Goal: Find specific page/section: Find specific page/section

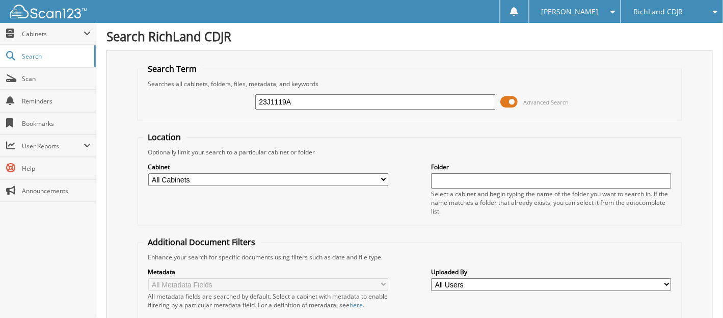
type input "23J1119A"
click at [59, 55] on span "Search" at bounding box center [55, 56] width 67 height 9
click at [68, 36] on span "Cabinets" at bounding box center [53, 34] width 62 height 9
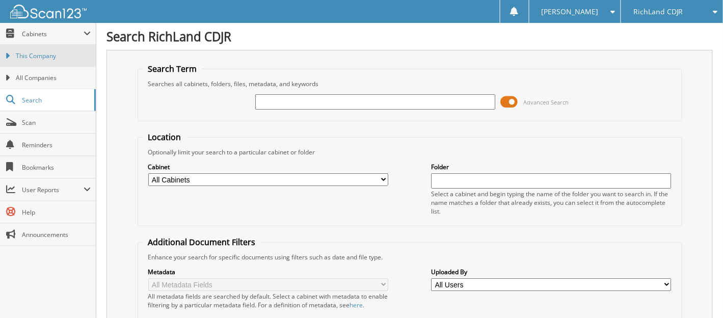
click at [68, 63] on link "This Company" at bounding box center [48, 56] width 96 height 22
